Goal: Contribute content

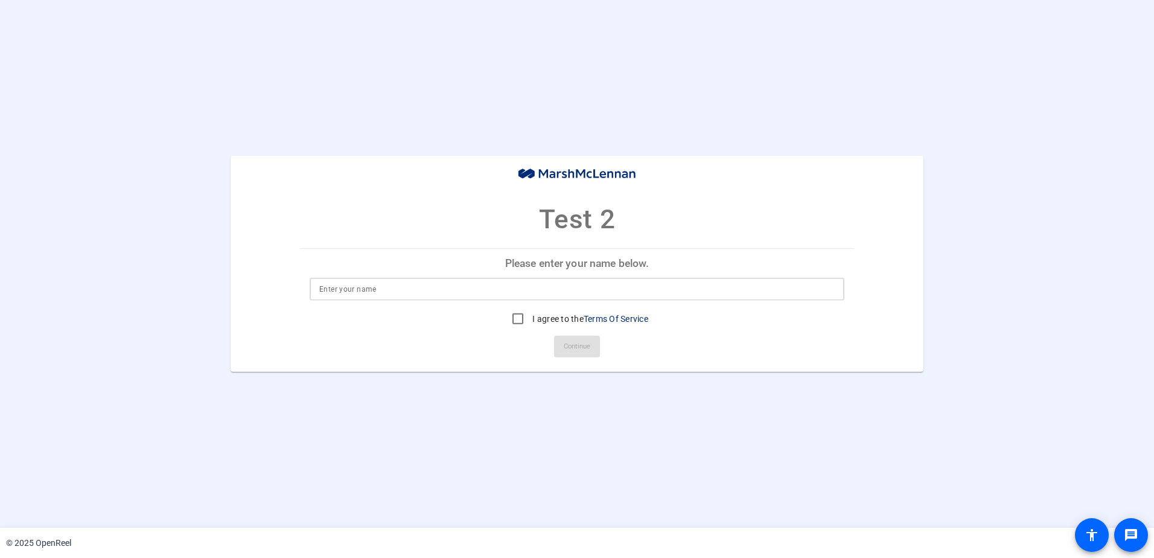
click at [386, 290] on input at bounding box center [576, 289] width 515 height 14
type input "Courtney Gatto"
drag, startPoint x: 513, startPoint y: 320, endPoint x: 532, endPoint y: 329, distance: 21.6
click at [513, 320] on input "I agree to the Terms Of Service" at bounding box center [518, 319] width 24 height 24
checkbox input "true"
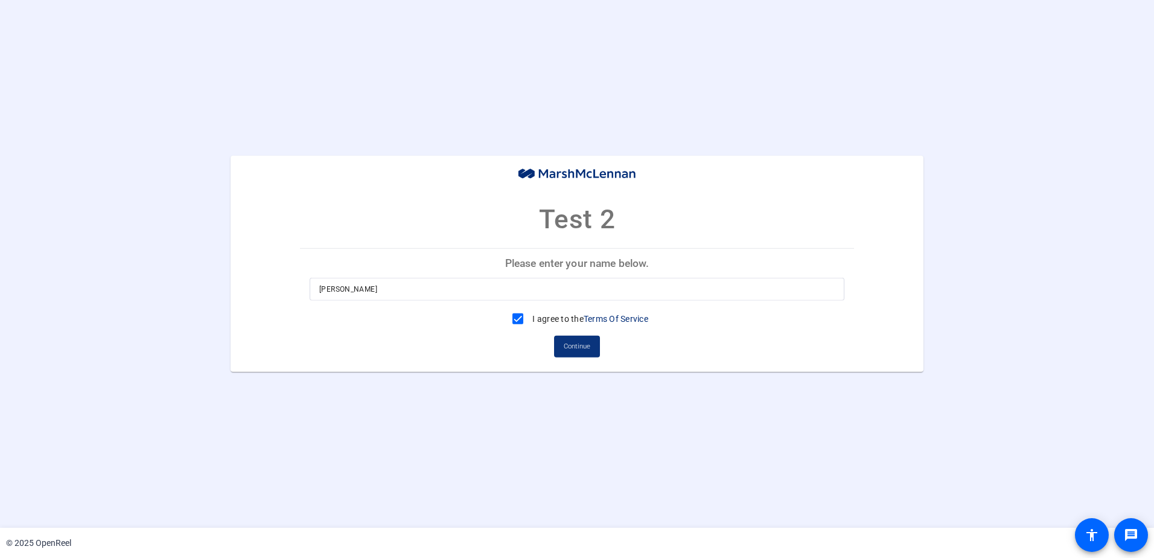
click at [562, 341] on span at bounding box center [577, 346] width 46 height 29
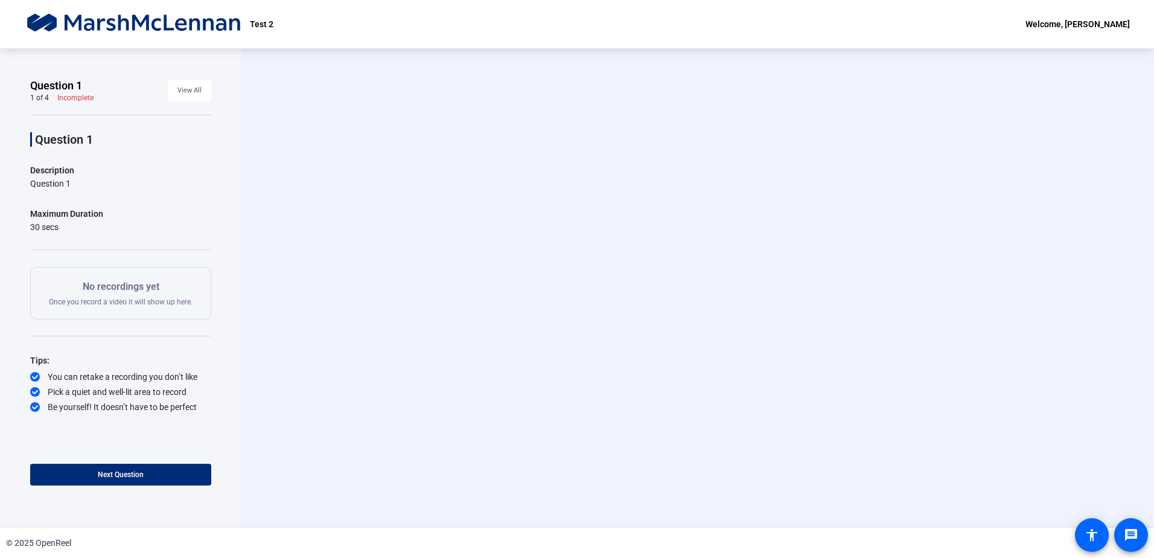
click at [74, 92] on span "Question 1" at bounding box center [56, 85] width 52 height 14
click at [193, 87] on span "View All" at bounding box center [189, 90] width 24 height 18
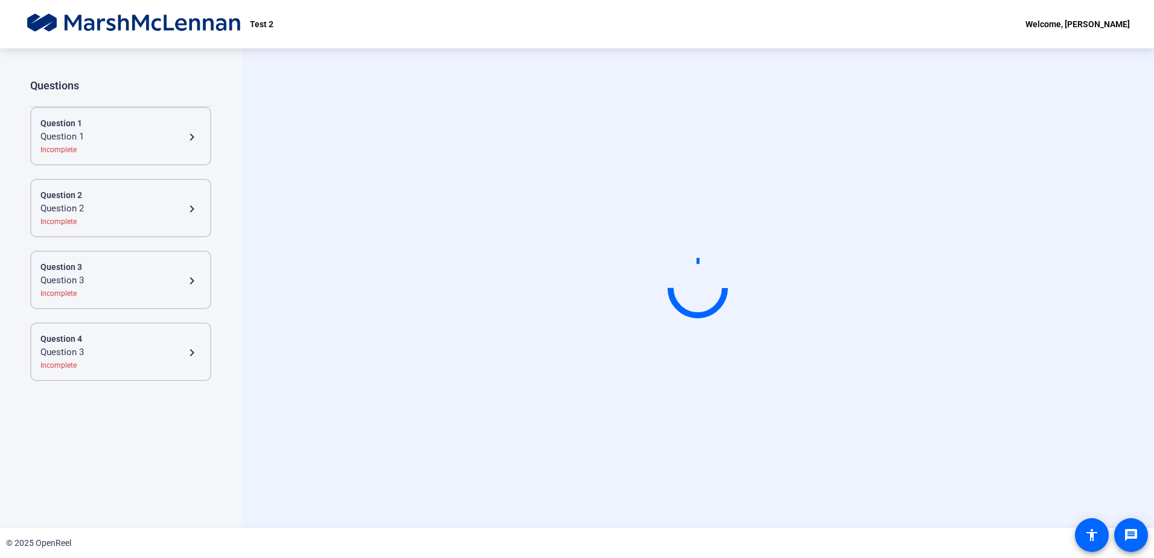
click at [140, 149] on div "Incomplete" at bounding box center [120, 149] width 160 height 11
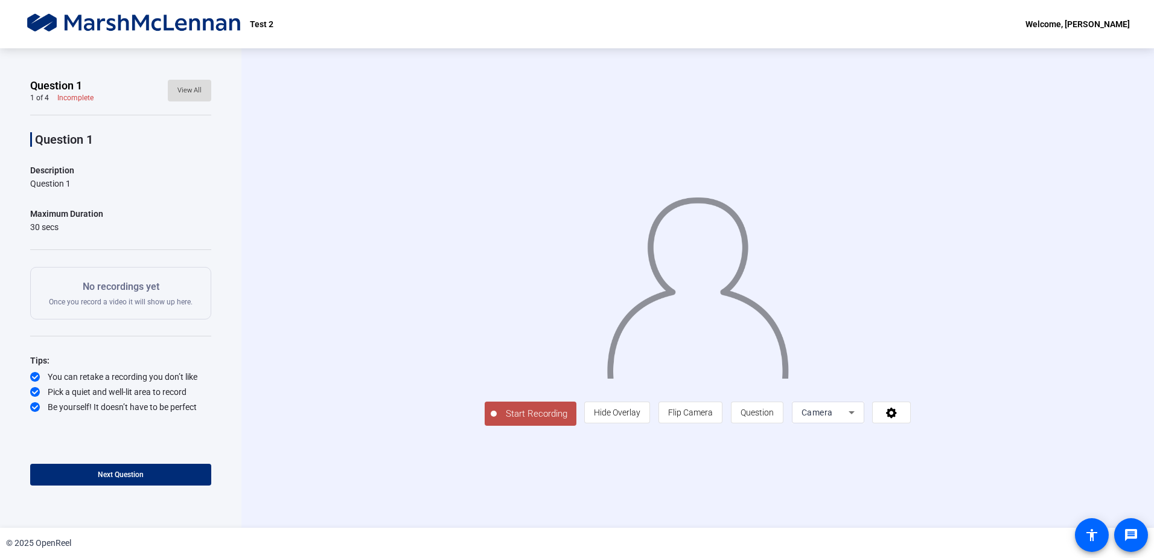
click at [191, 91] on span "View All" at bounding box center [189, 90] width 24 height 18
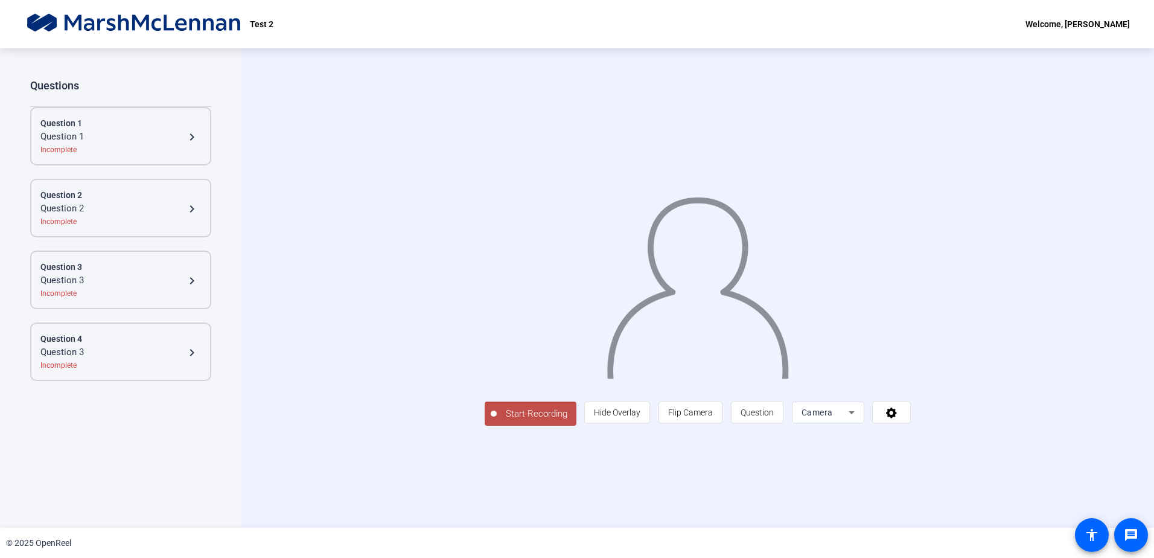
click at [115, 277] on div "Question 3" at bounding box center [112, 280] width 144 height 14
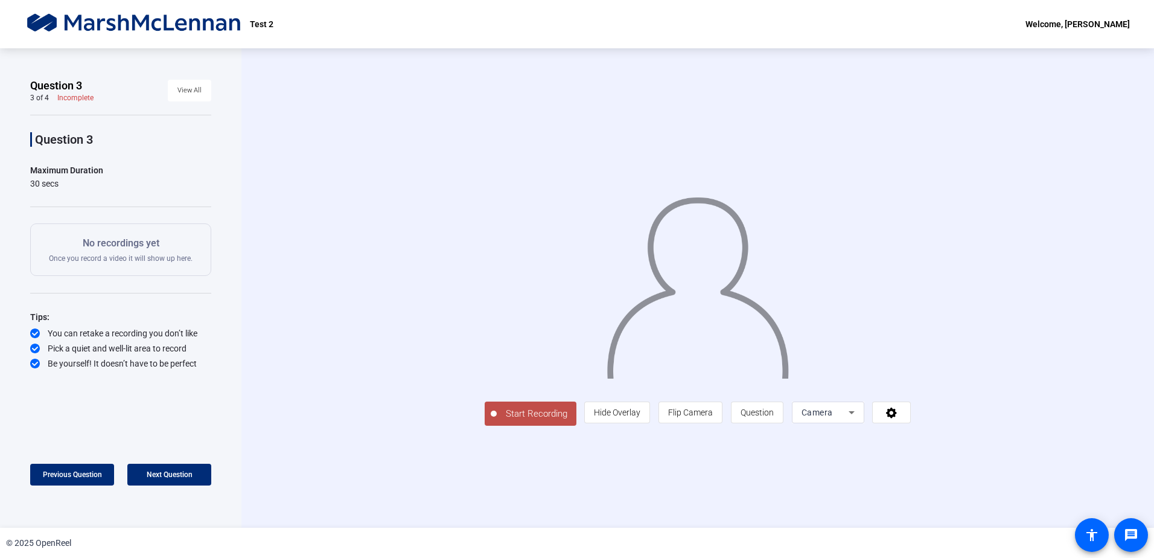
click at [497, 421] on span "Start Recording" at bounding box center [537, 414] width 80 height 14
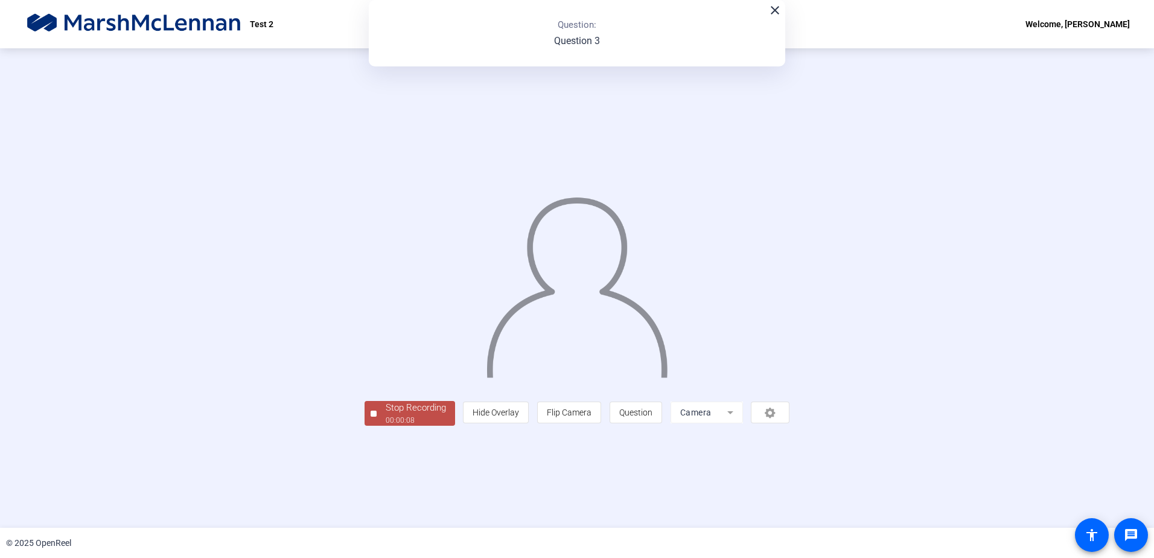
click at [743, 423] on mat-form-field "Camera" at bounding box center [706, 412] width 72 height 22
click at [376, 425] on span "Stop Recording 00:00:11" at bounding box center [415, 413] width 78 height 25
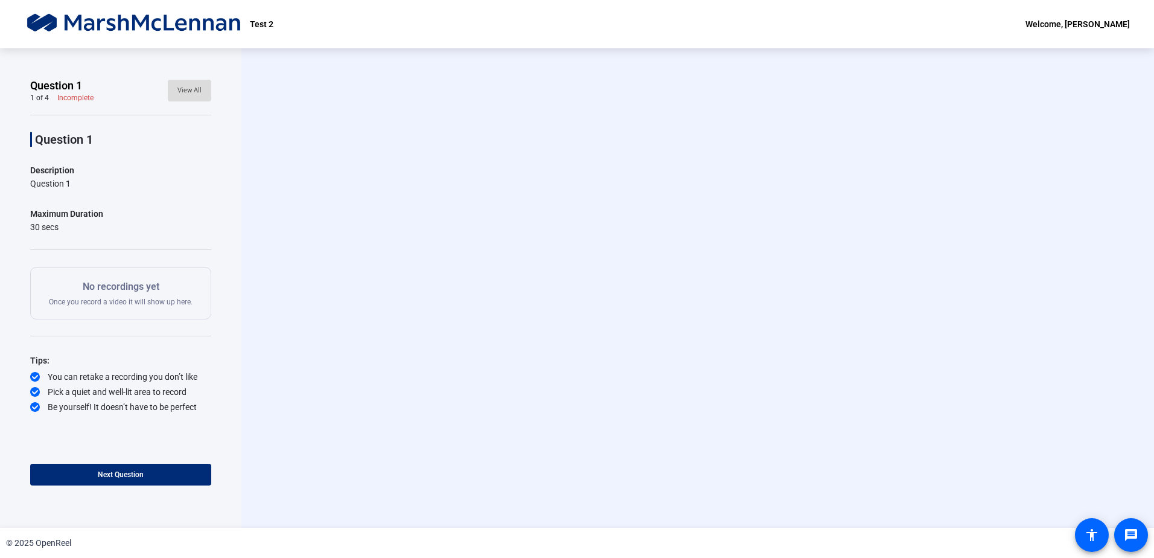
click at [186, 91] on span "View All" at bounding box center [189, 90] width 24 height 18
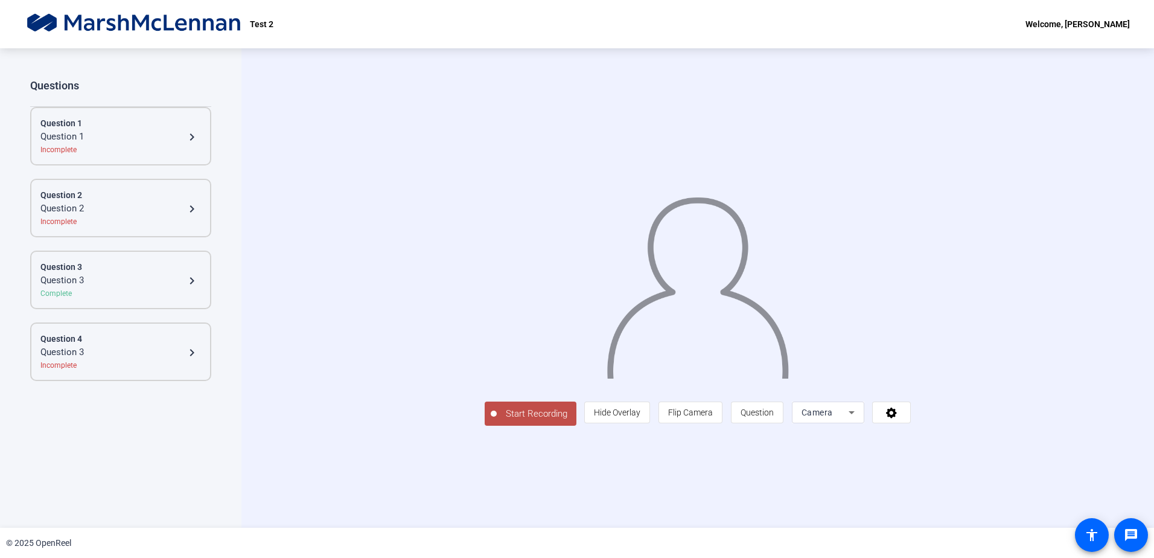
click at [125, 277] on div "Question 3" at bounding box center [112, 280] width 144 height 14
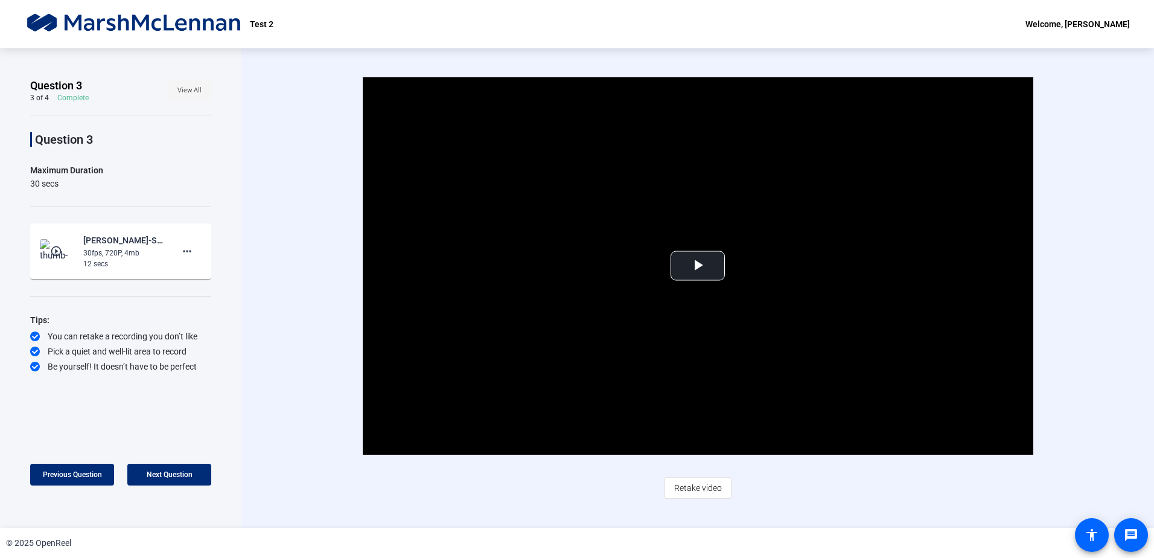
click at [182, 90] on span "View All" at bounding box center [189, 90] width 24 height 18
